Goal: Book appointment/travel/reservation

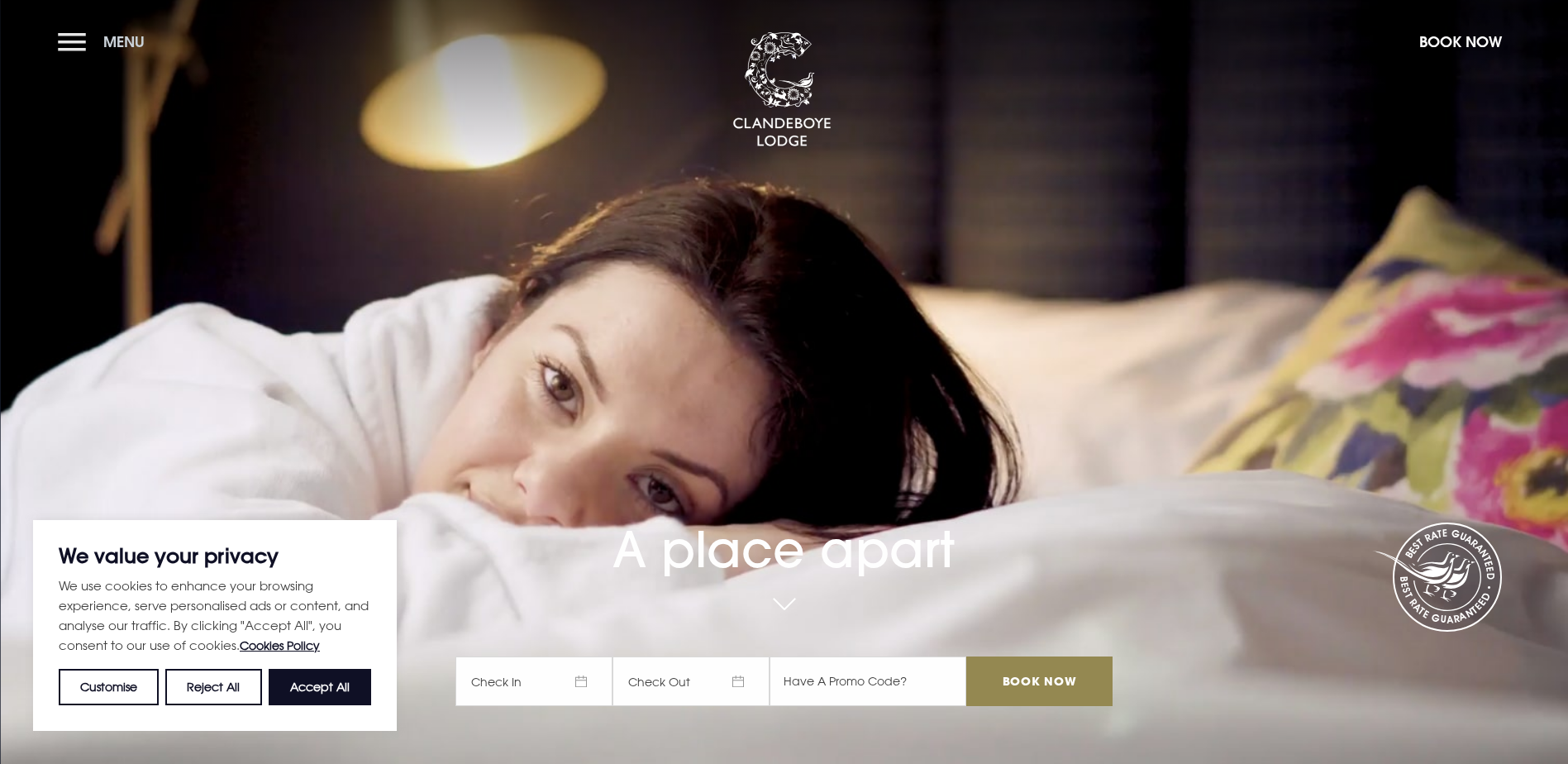
click at [77, 46] on button "Menu" at bounding box center [105, 41] width 95 height 36
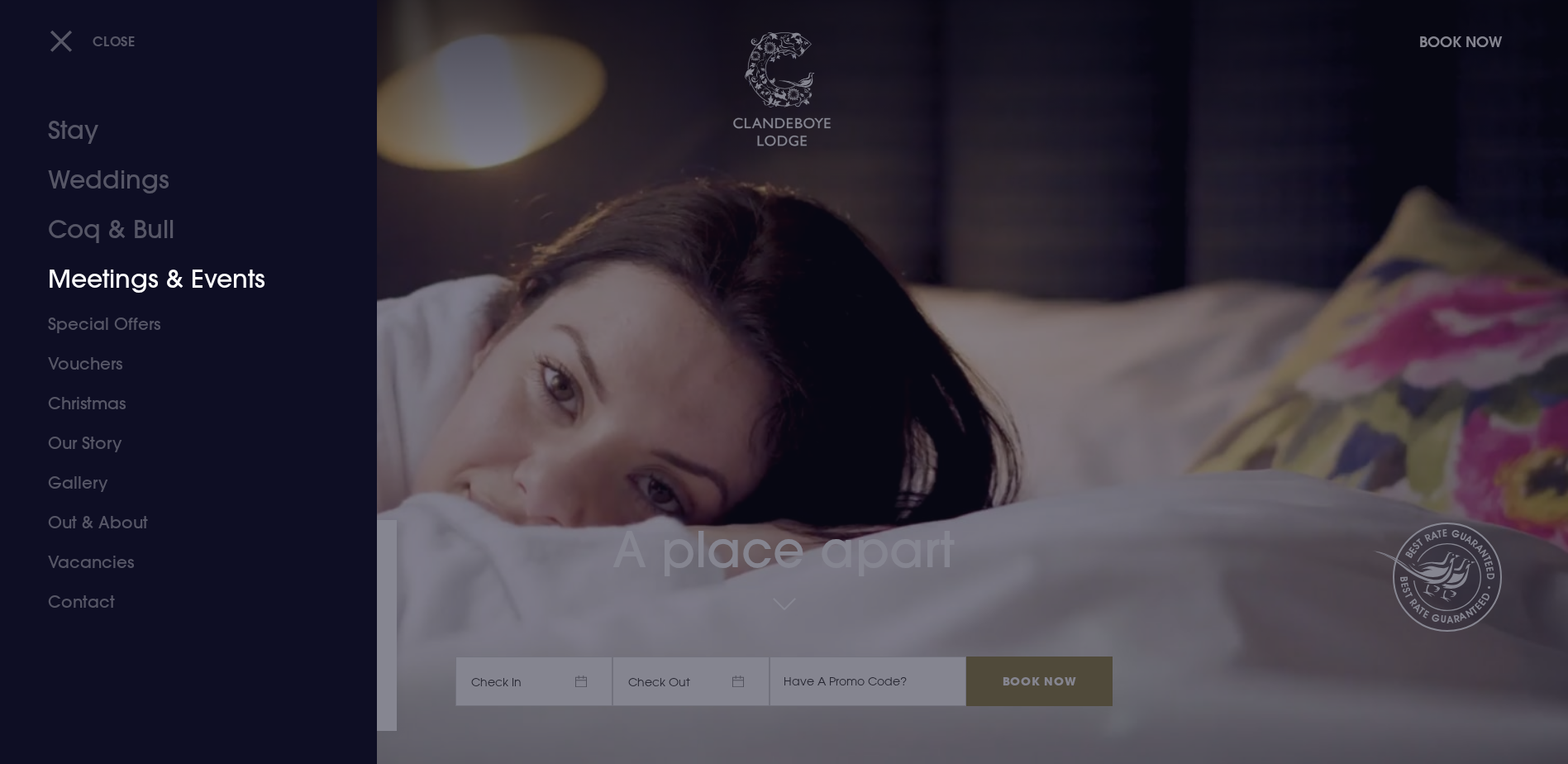
click at [191, 286] on link "Meetings & Events" at bounding box center [178, 279] width 261 height 49
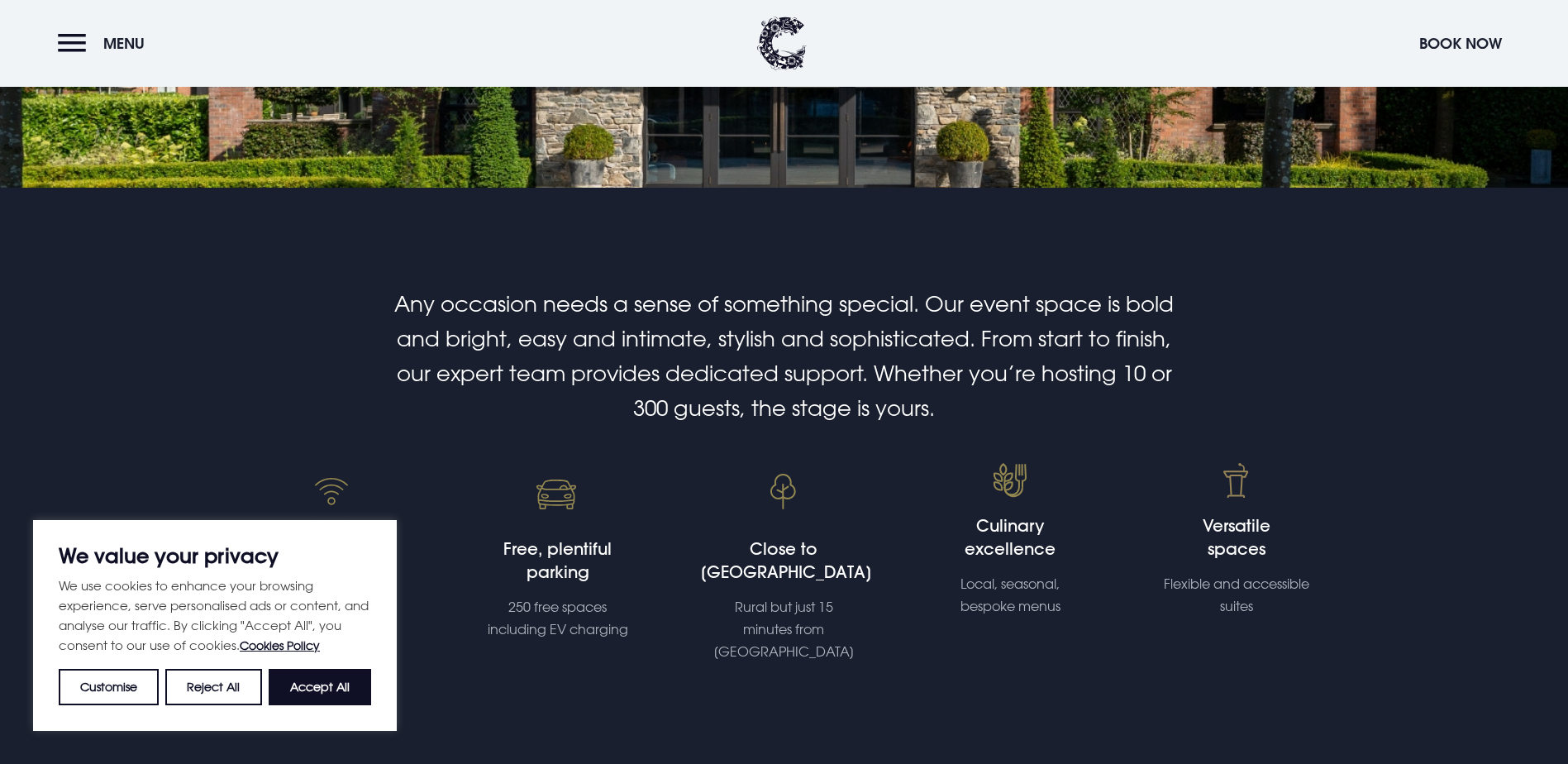
scroll to position [331, 0]
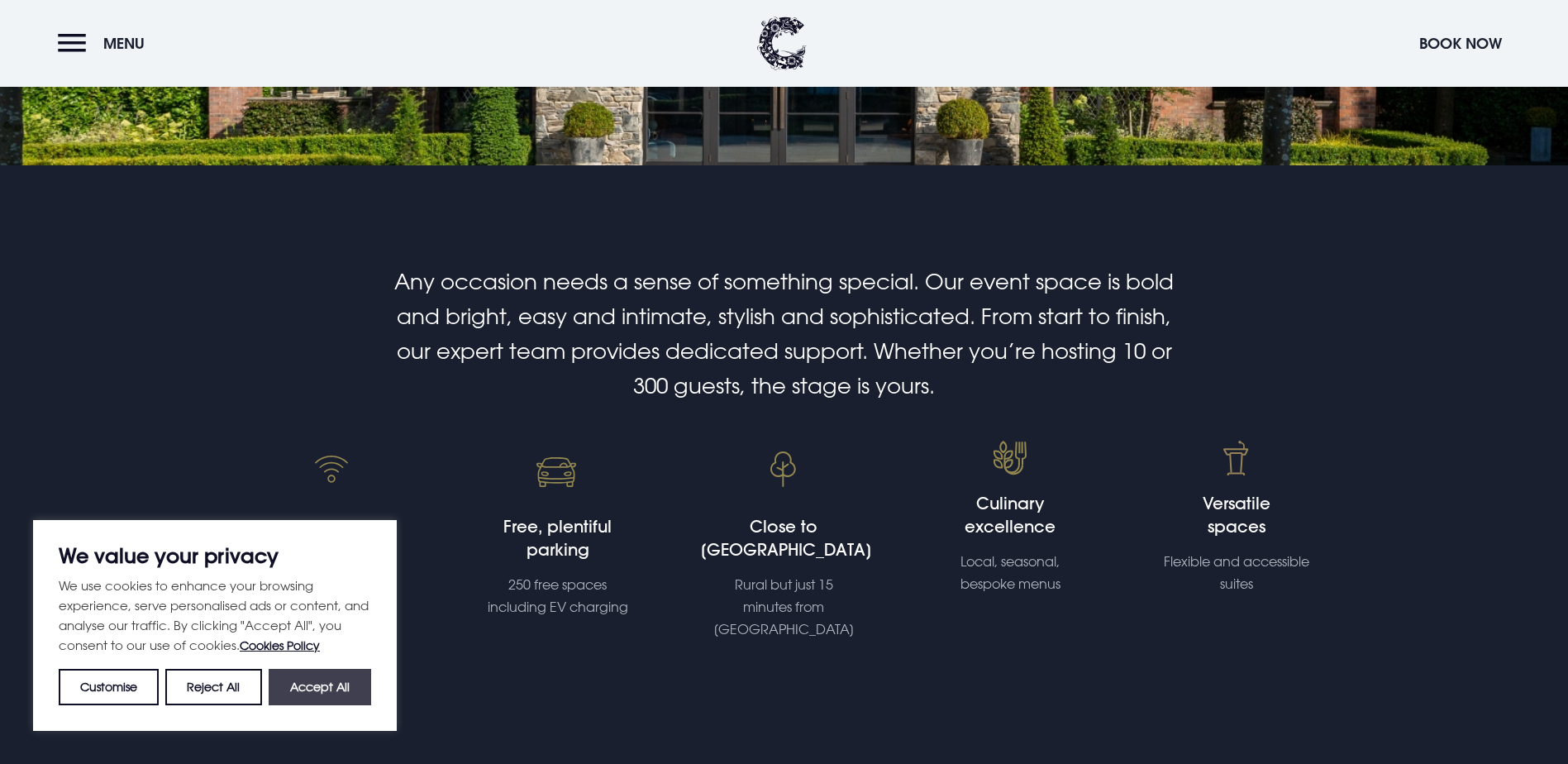
click at [340, 703] on button "Accept All" at bounding box center [320, 687] width 103 height 37
checkbox input "true"
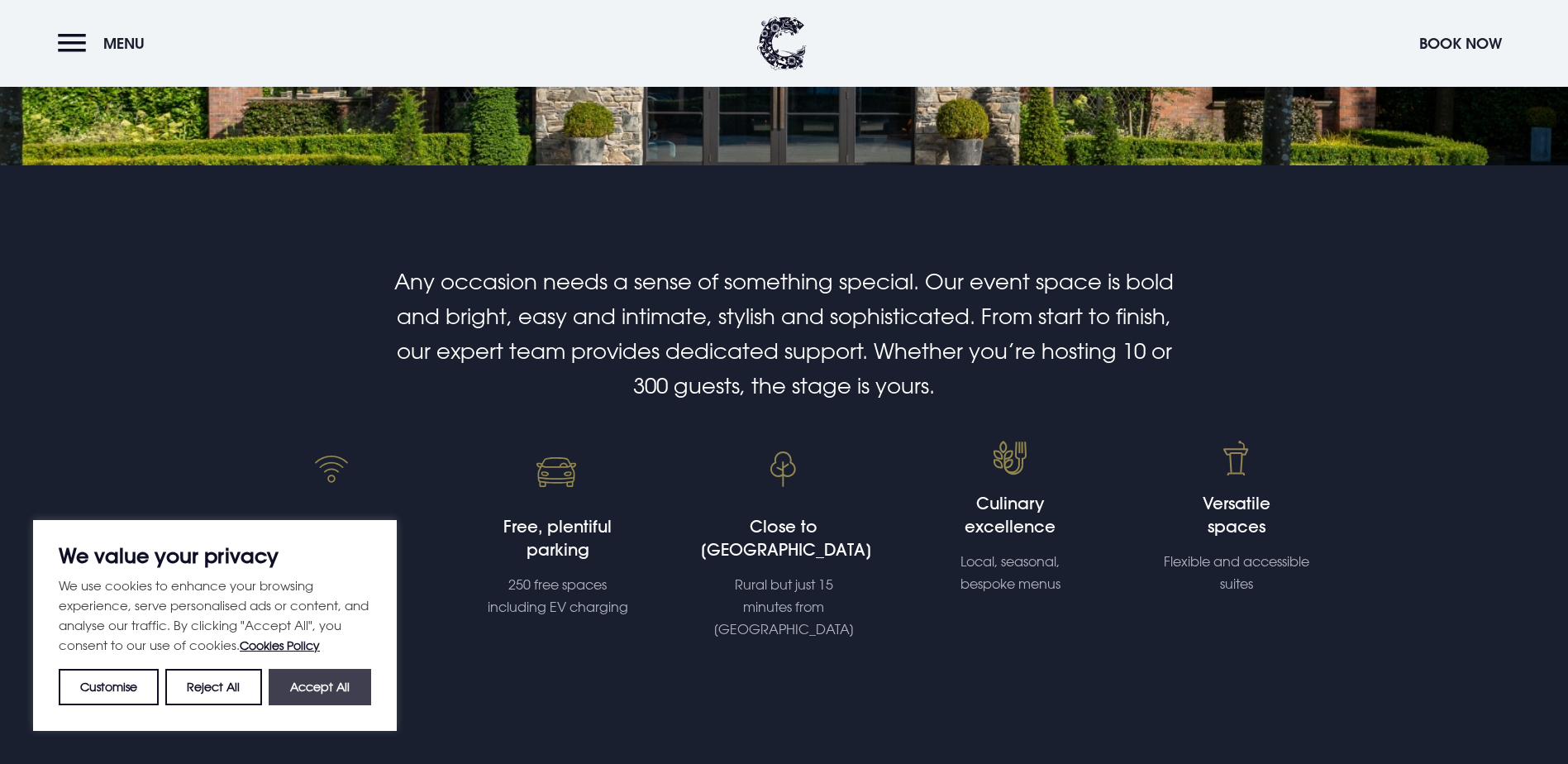
checkbox input "true"
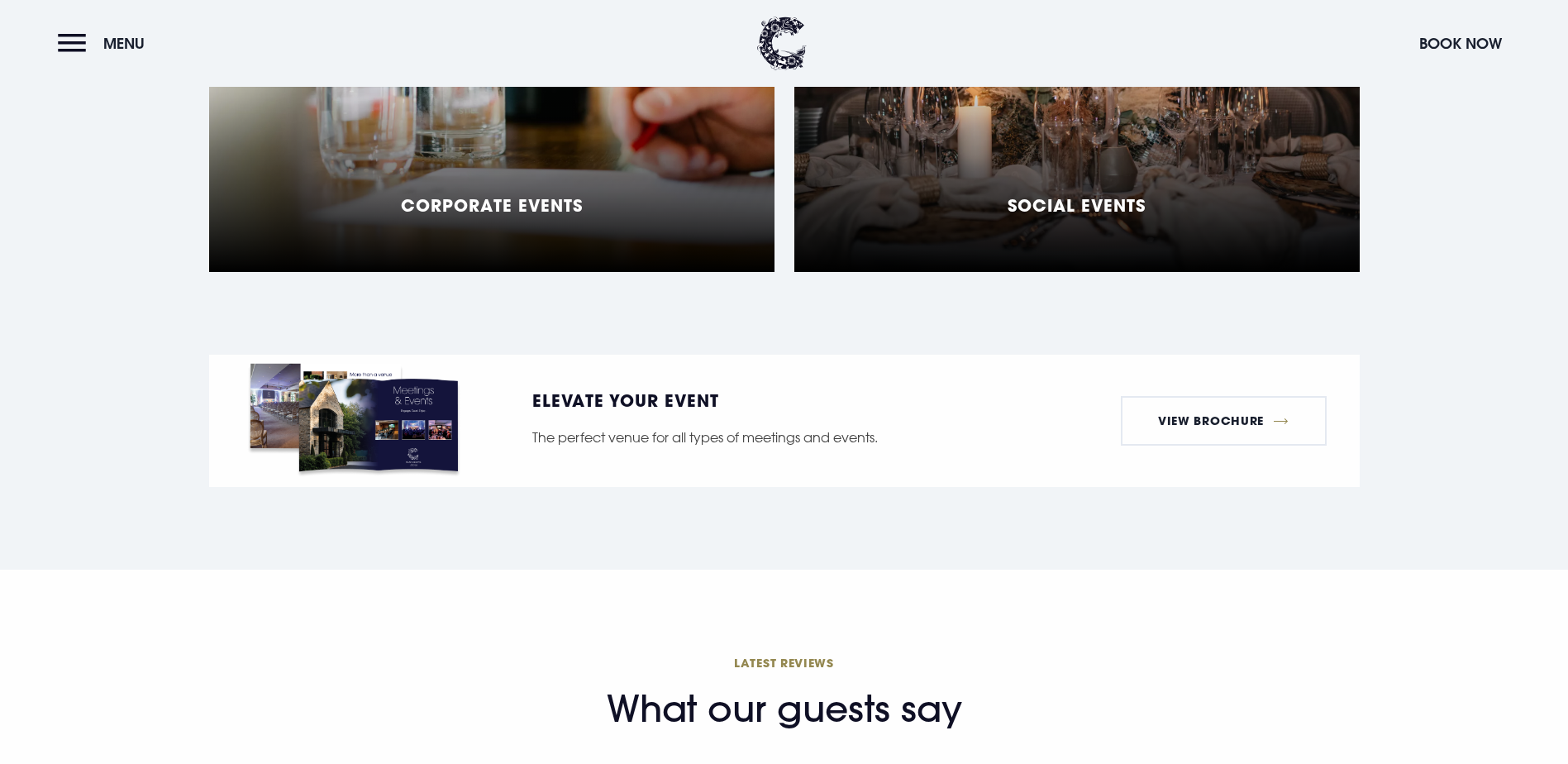
scroll to position [1571, 0]
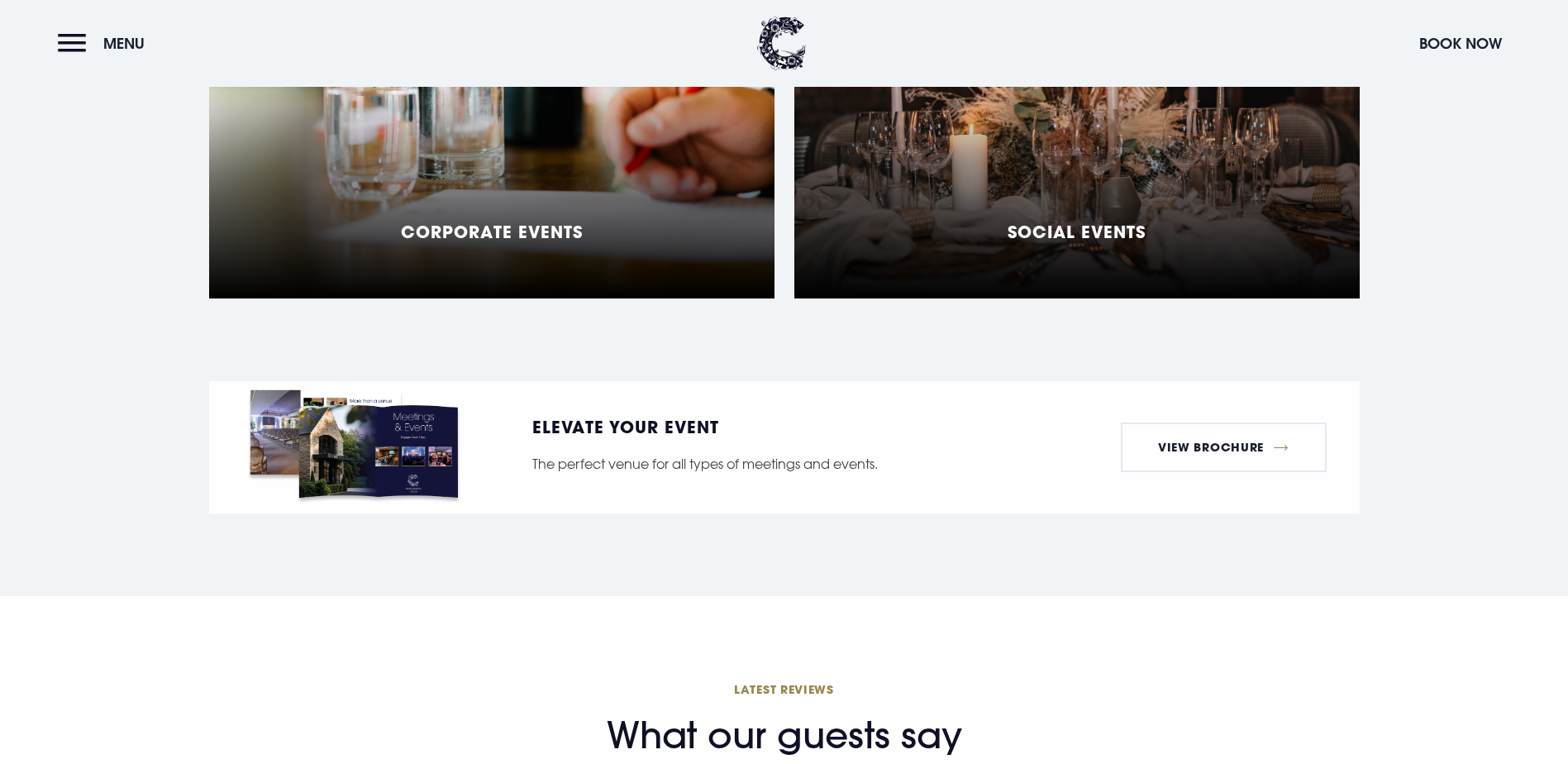
click at [1042, 299] on div "Social Events" at bounding box center [1076, 92] width 565 height 413
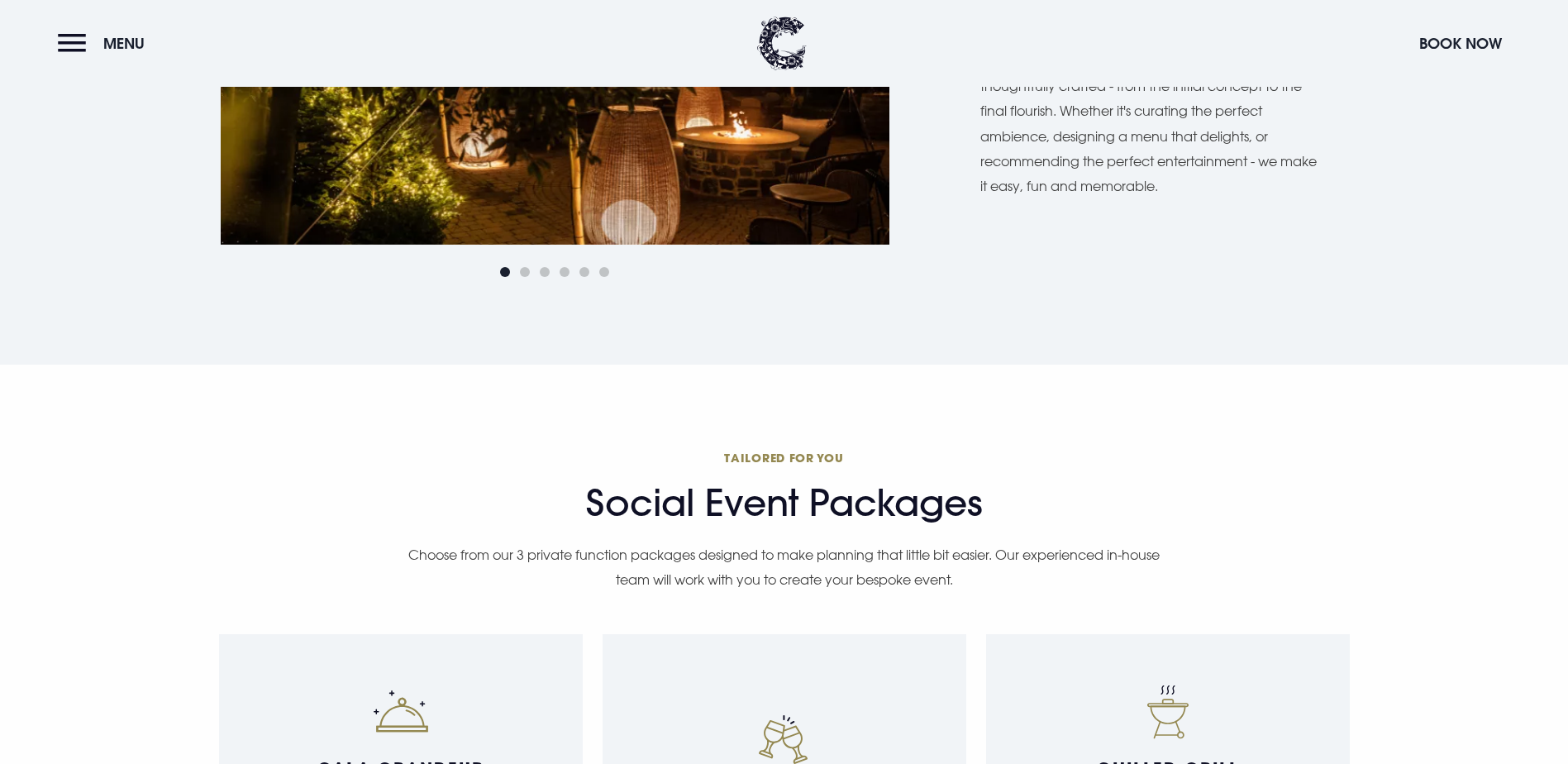
scroll to position [1157, 0]
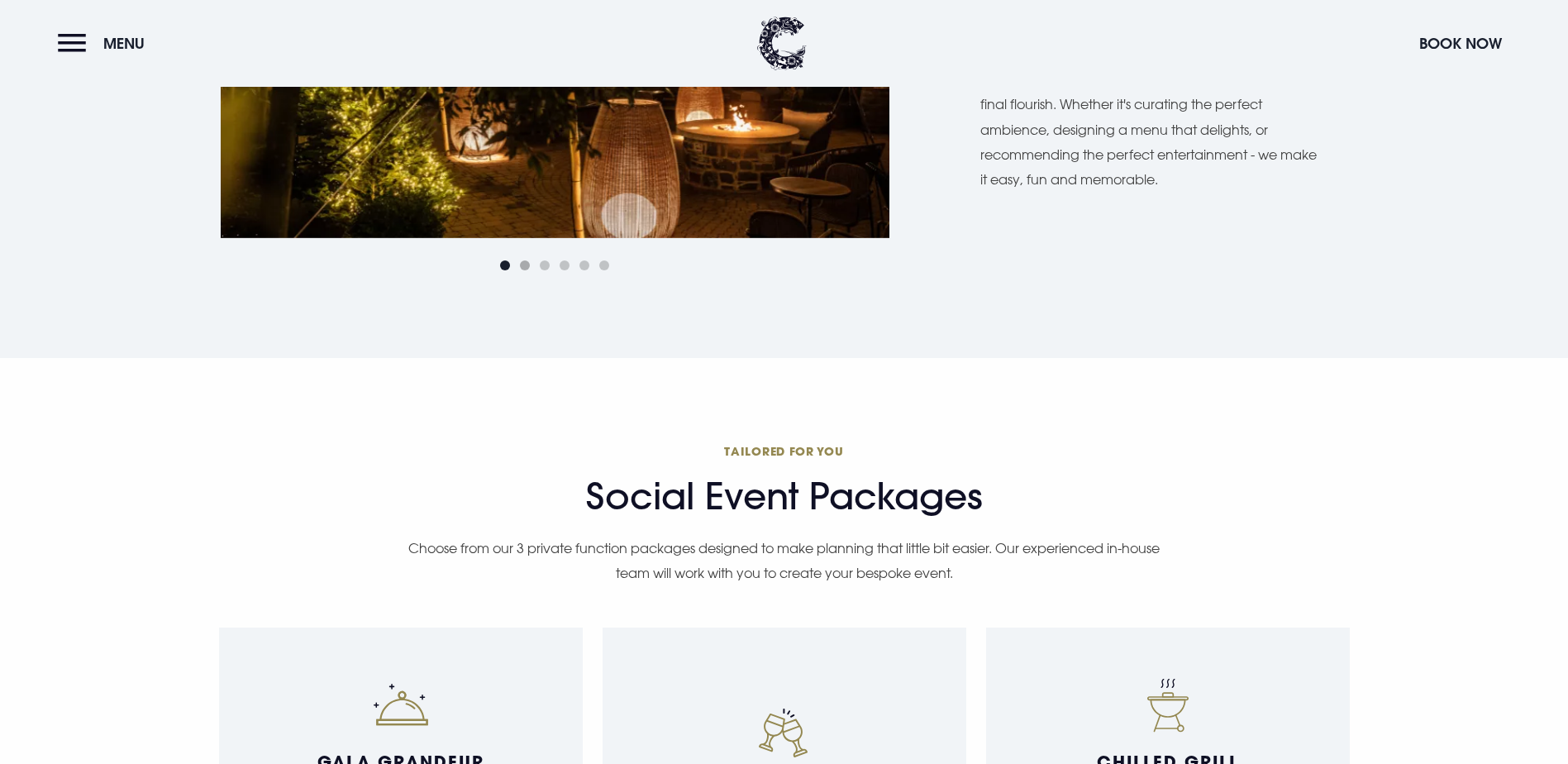
click at [521, 270] on span "Go to slide 2" at bounding box center [525, 265] width 10 height 10
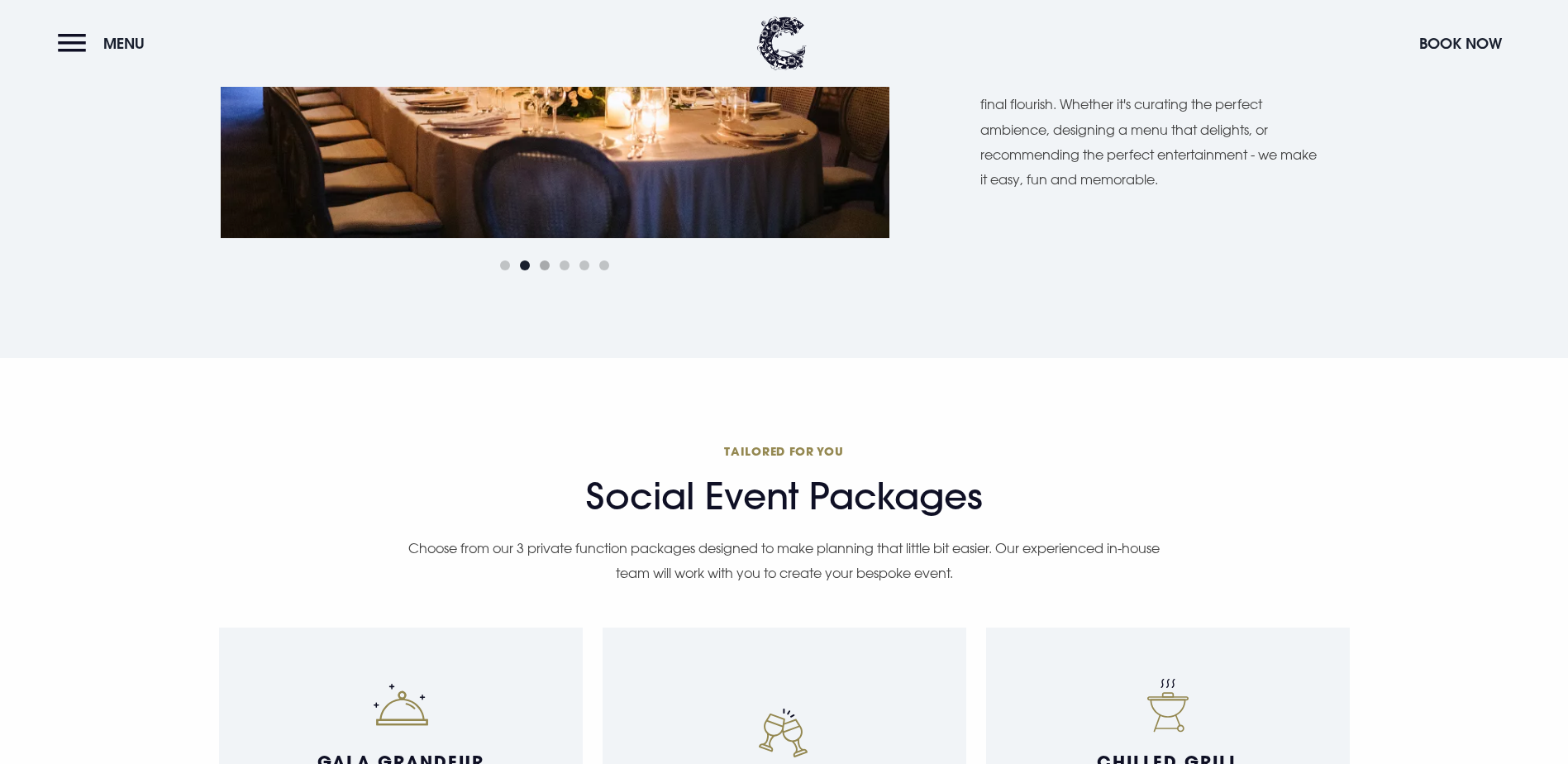
click at [546, 270] on span "Go to slide 3" at bounding box center [544, 265] width 10 height 10
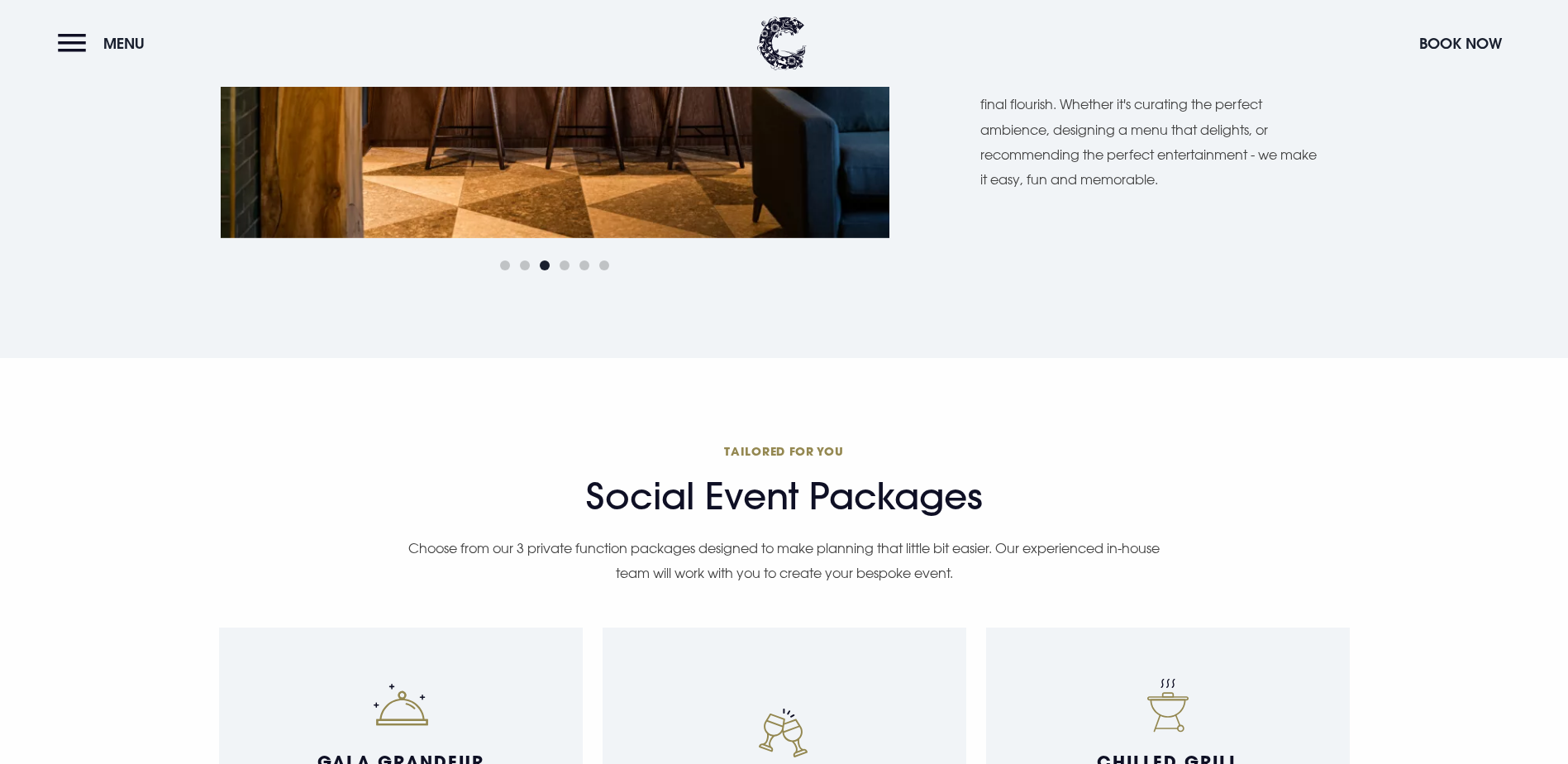
click at [571, 276] on div at bounding box center [555, 266] width 669 height 20
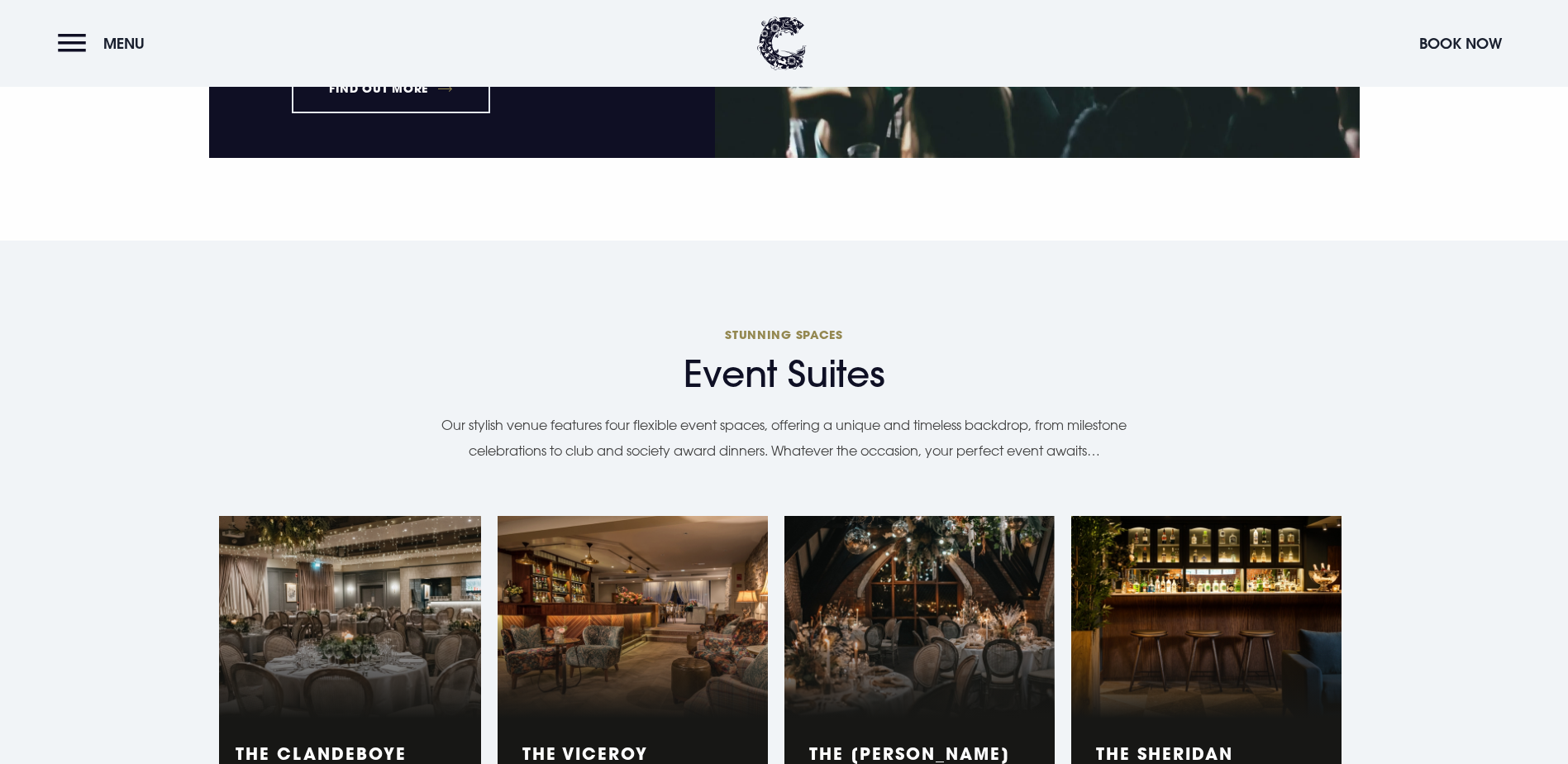
scroll to position [2893, 0]
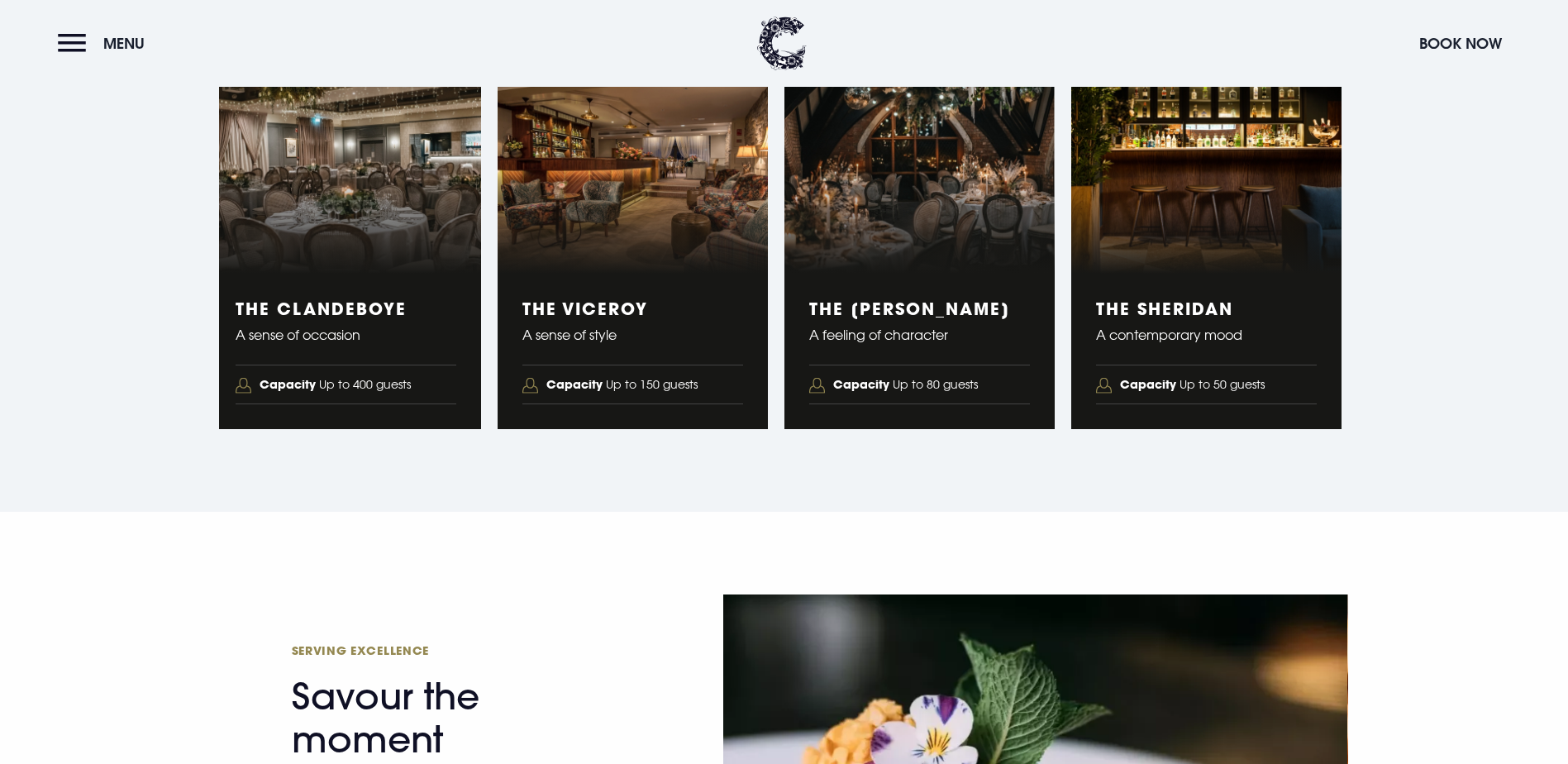
click at [338, 275] on figure "1 of 4" at bounding box center [345, 173] width 270 height 203
click at [332, 429] on div "The Clandeboye A sense of occasion Capacity Up to 400 guests" at bounding box center [345, 352] width 270 height 156
click at [327, 318] on h3 "The Clandeboye" at bounding box center [345, 309] width 221 height 20
click at [778, 430] on ul "The Clandeboye A sense of occasion Capacity Up to 400 guests The Viceroy A sens…" at bounding box center [784, 251] width 1131 height 359
click at [629, 318] on h3 "The Viceroy" at bounding box center [632, 309] width 221 height 20
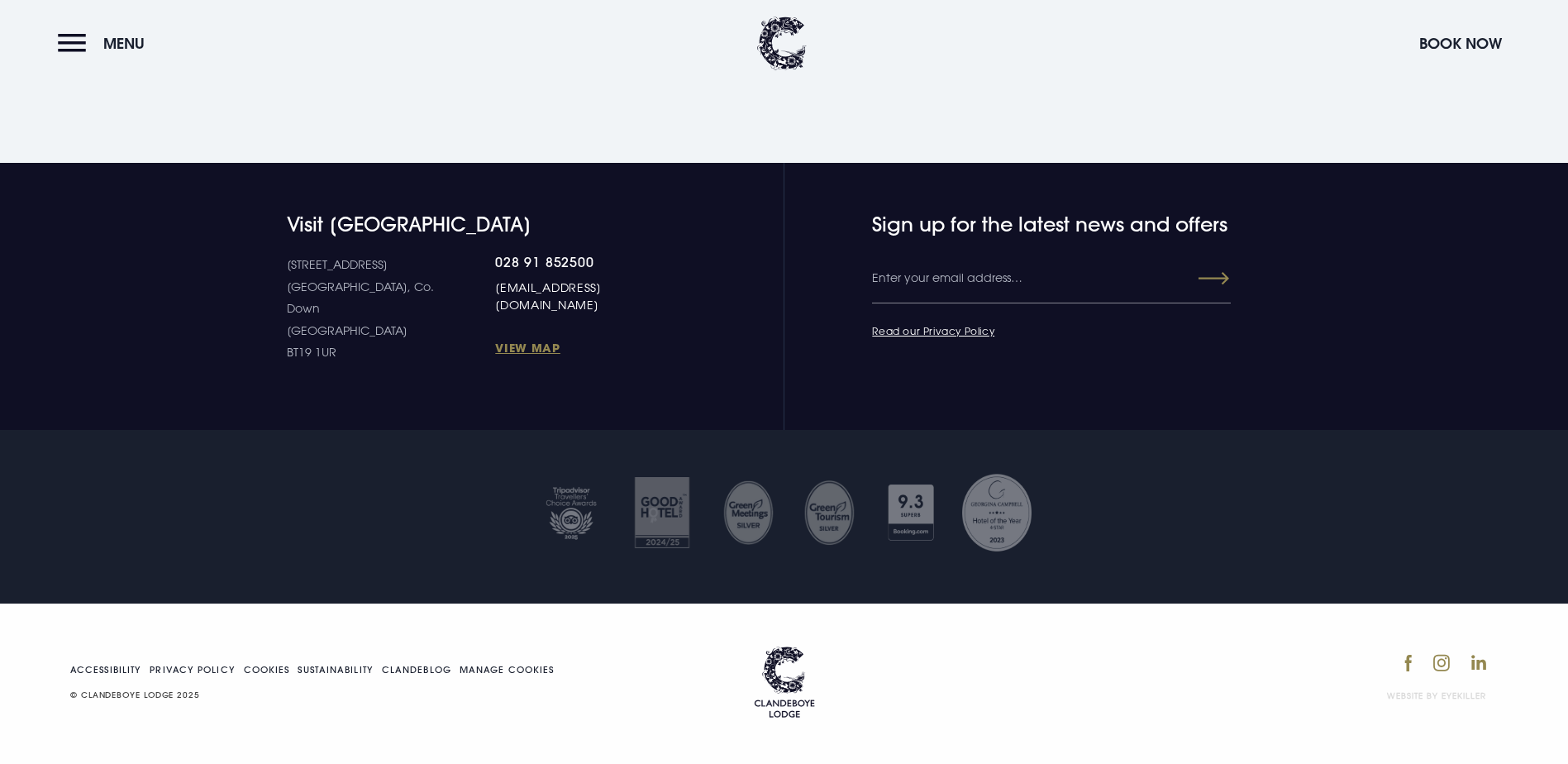
scroll to position [6794, 0]
